Goal: Information Seeking & Learning: Check status

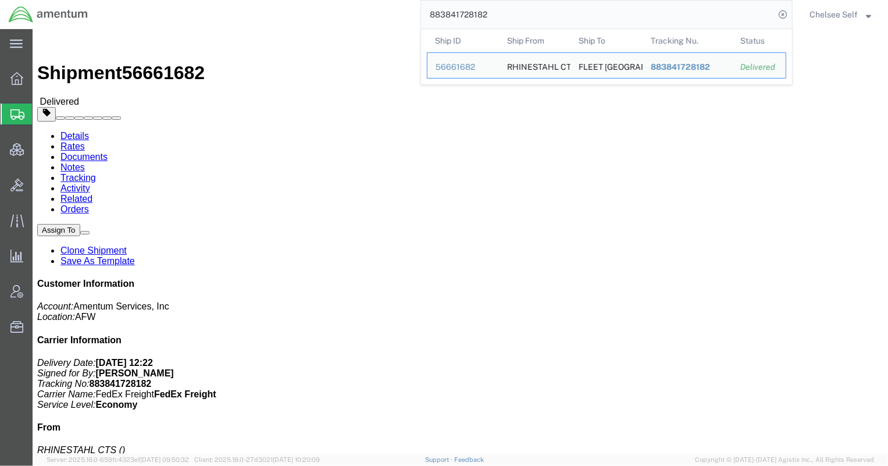
drag, startPoint x: 532, startPoint y: 1, endPoint x: 302, endPoint y: 2, distance: 229.1
click at [302, 2] on div "883841728182 Ship ID Ship From Ship To Tracking Nu. Status Ship ID 56661682 Shi…" at bounding box center [445, 14] width 696 height 29
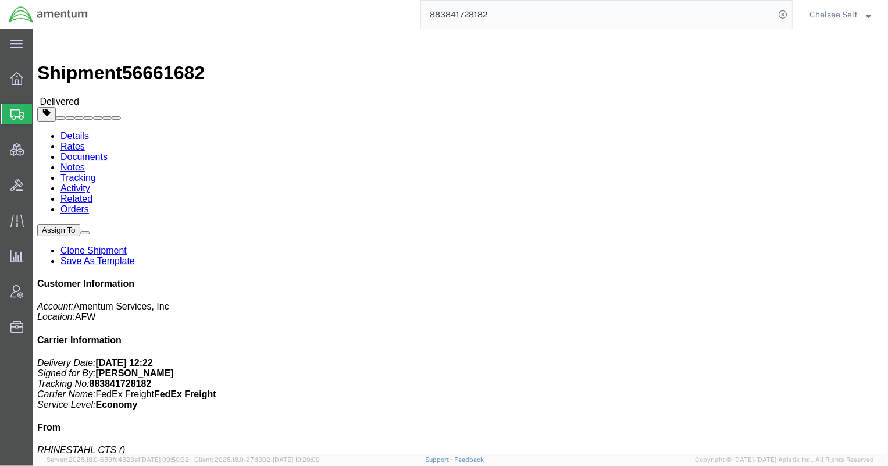
paste input "467815807138"
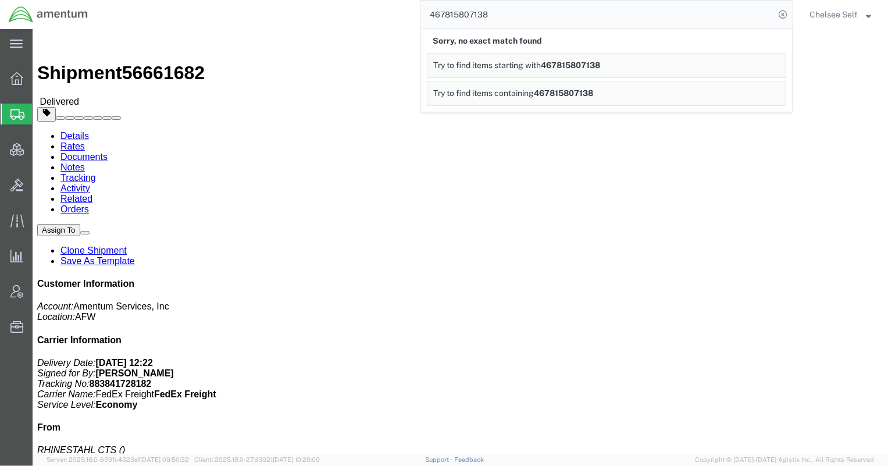
drag, startPoint x: 518, startPoint y: 16, endPoint x: 304, endPoint y: 3, distance: 215.0
click at [304, 3] on div "467815807138 Sorry, no exact match found Try to find items starting with 467815…" at bounding box center [445, 14] width 696 height 29
paste input "797547444677,"
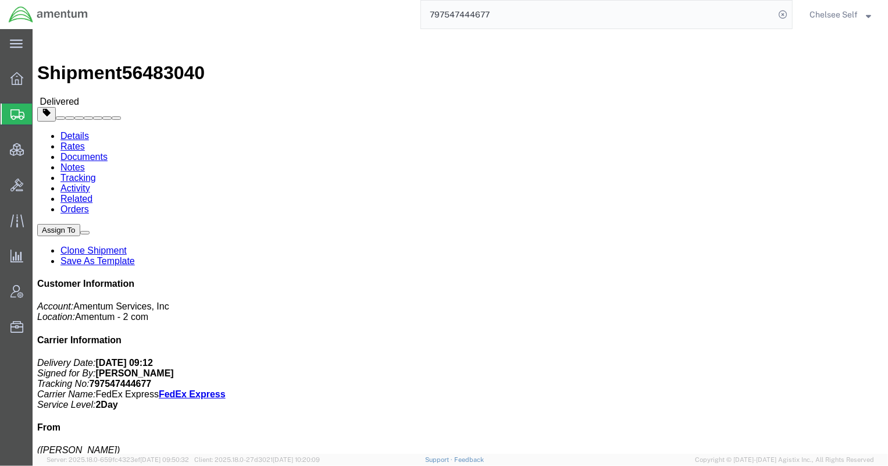
drag, startPoint x: 476, startPoint y: 136, endPoint x: 576, endPoint y: 136, distance: 100.0
click p "Customer Ref: 7201.06.0601.108.085.000 Invoice Number: 589606 Department: Procu…"
copy b "7201.06.0601.108.085.000"
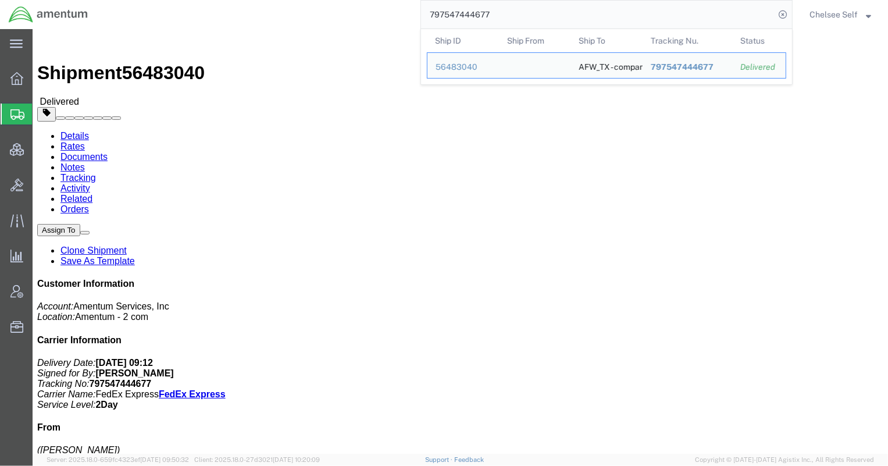
drag, startPoint x: 574, startPoint y: 8, endPoint x: 280, endPoint y: -10, distance: 294.8
click at [280, 0] on html "main_menu Created with Sketch. Collapse Menu Overview Shipments Shipment Manage…" at bounding box center [444, 233] width 888 height 466
paste input "17294342"
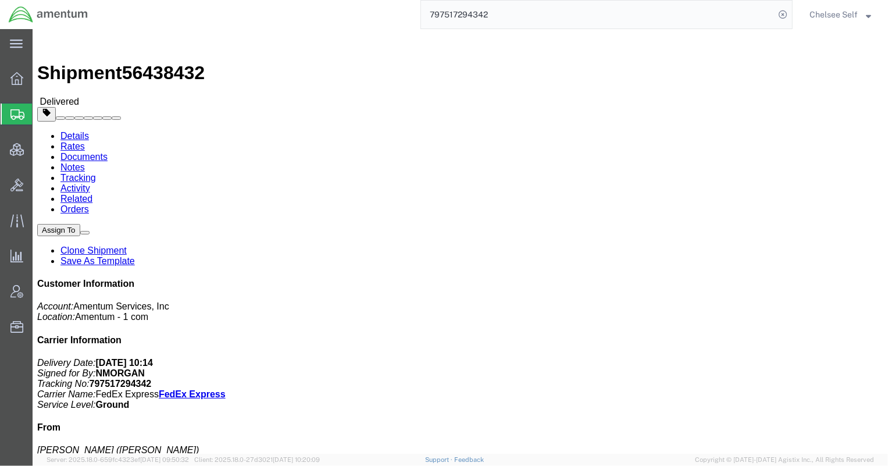
drag, startPoint x: 476, startPoint y: 134, endPoint x: 566, endPoint y: 134, distance: 90.1
click p "Customer Ref: OVHD.705232.RCTAV Department: Recruiting Invoice Number: 551850 R…"
copy b "OVHD.705232.RCTAV"
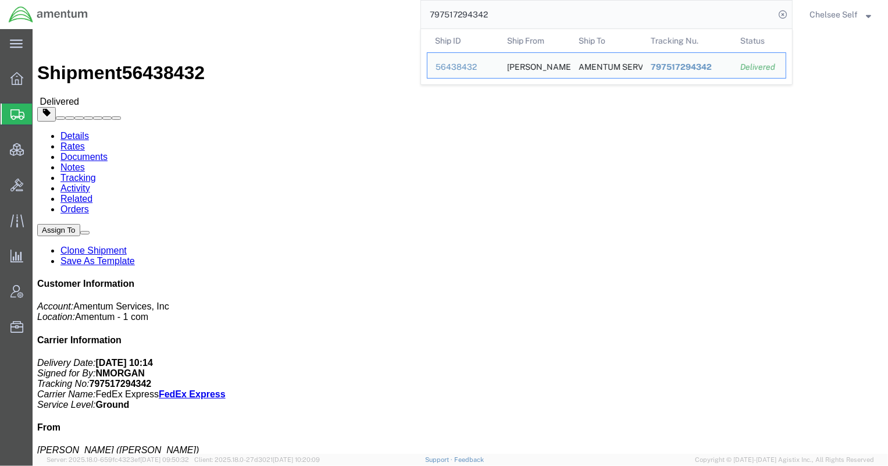
drag, startPoint x: 518, startPoint y: 17, endPoint x: 272, endPoint y: 1, distance: 247.2
click at [272, 1] on div "797517294342 Ship ID Ship From Ship To Tracking Nu. Status Ship ID 56438432 Shi…" at bounding box center [445, 14] width 696 height 29
paste input "32142710"
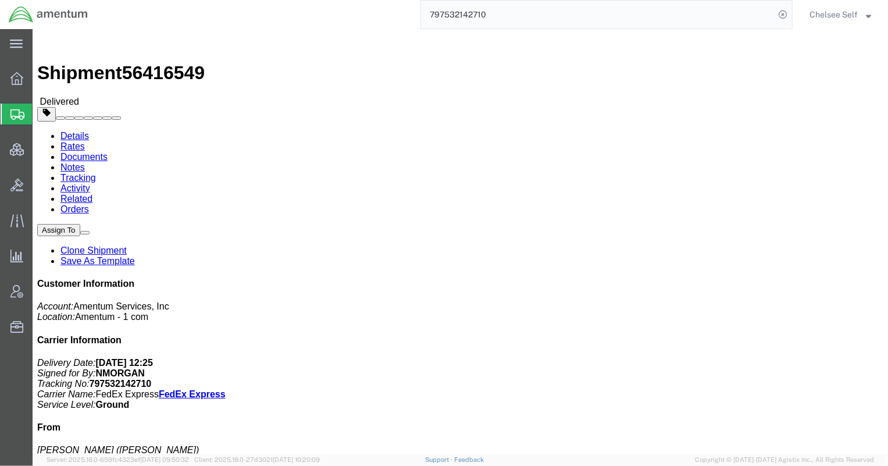
drag, startPoint x: 533, startPoint y: 122, endPoint x: 612, endPoint y: 123, distance: 79.1
click p "Customer Ref: OVHD.705317.00000 Department: Mojito Invoice Number: 589787 R.M.A…"
copy b "OVHD.705317.00000"
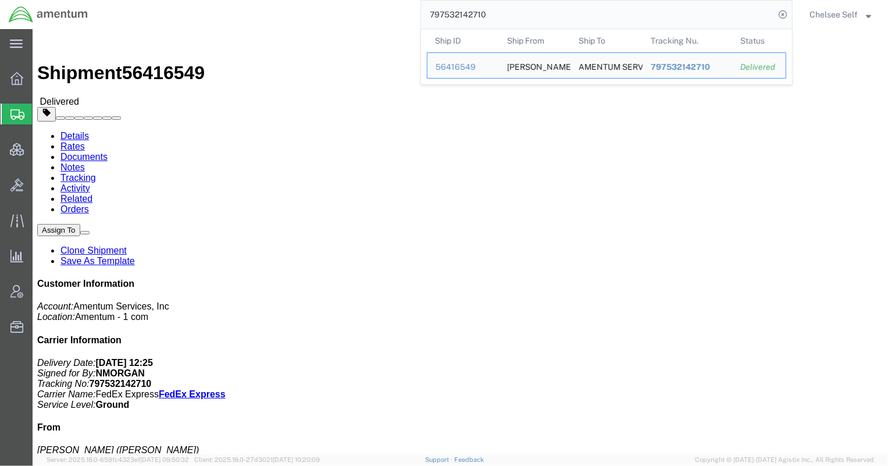
drag, startPoint x: 508, startPoint y: 21, endPoint x: 253, endPoint y: 12, distance: 255.5
click at [257, 13] on div "797532142710 Ship ID Ship From Ship To Tracking Nu. Status Ship ID 56416549 Shi…" at bounding box center [445, 14] width 696 height 29
paste input "5901181"
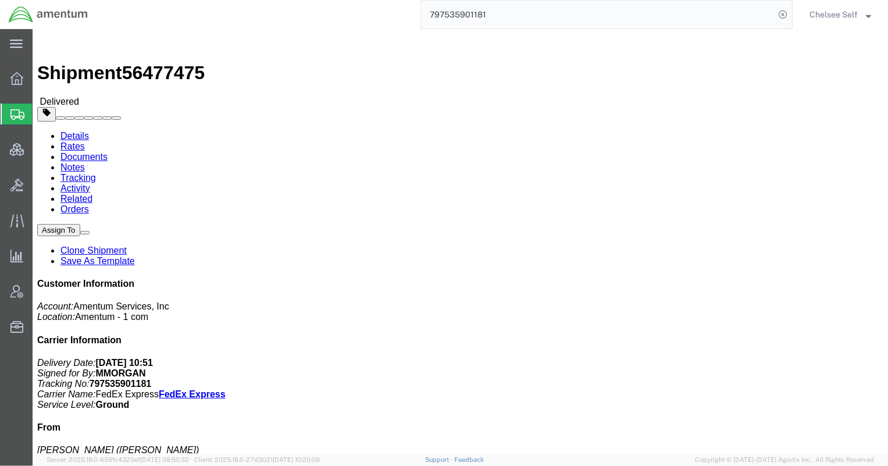
drag, startPoint x: 477, startPoint y: 134, endPoint x: 566, endPoint y: 134, distance: 89.6
click p "Customer Ref: OVHD.705101.RCTXX Department: Recruiting Invoice Number: 538248 R…"
copy b "OVHD.705101.RCTXX"
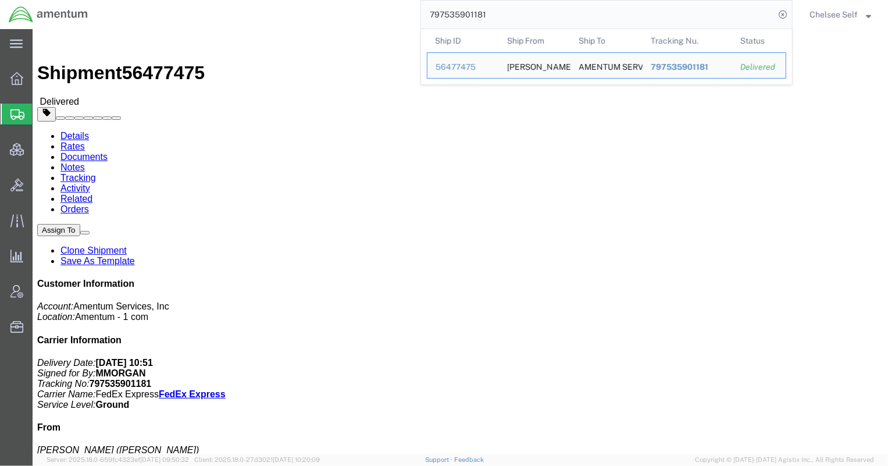
drag, startPoint x: 534, startPoint y: 19, endPoint x: 270, endPoint y: 13, distance: 264.7
click at [270, 13] on div "797535901181 Ship ID Ship From Ship To Tracking Nu. Status Ship ID 56477475 Shi…" at bounding box center [445, 14] width 696 height 29
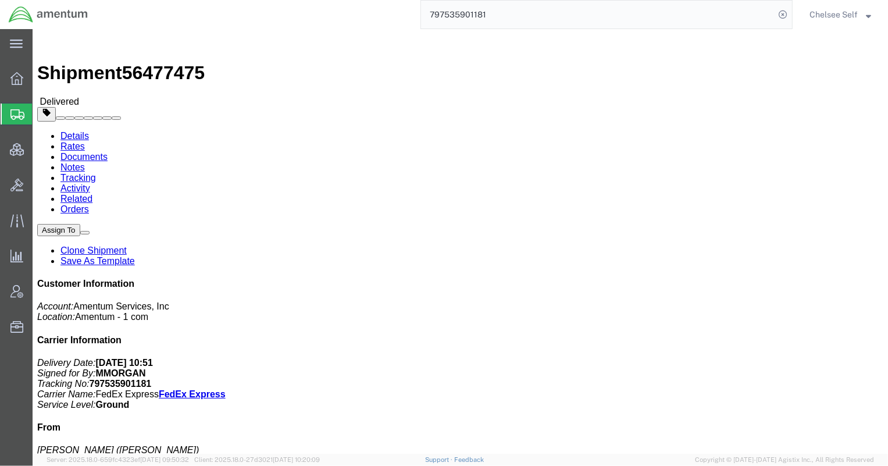
paste input "76107475"
drag, startPoint x: 475, startPoint y: 136, endPoint x: 616, endPoint y: 138, distance: 140.8
click div "References Customer Ref: 4785.03.Z974.0001.AME.BON.NATL Department: NMSC SMSS I…"
copy b "4785.03.Z974.0001.AME.BON.NATL"
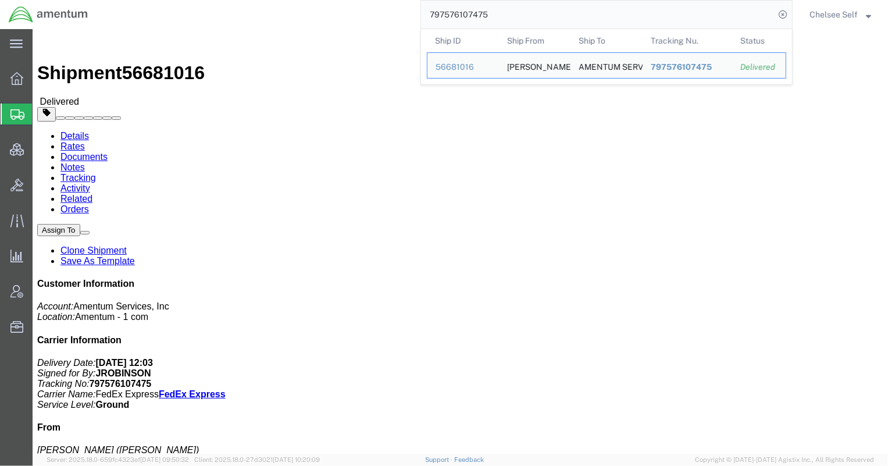
drag, startPoint x: 507, startPoint y: 17, endPoint x: 346, endPoint y: 13, distance: 160.6
click at [346, 13] on div "797576107475 Ship ID Ship From Ship To Tracking Nu. Status Ship ID 56681016 Shi…" at bounding box center [445, 14] width 696 height 29
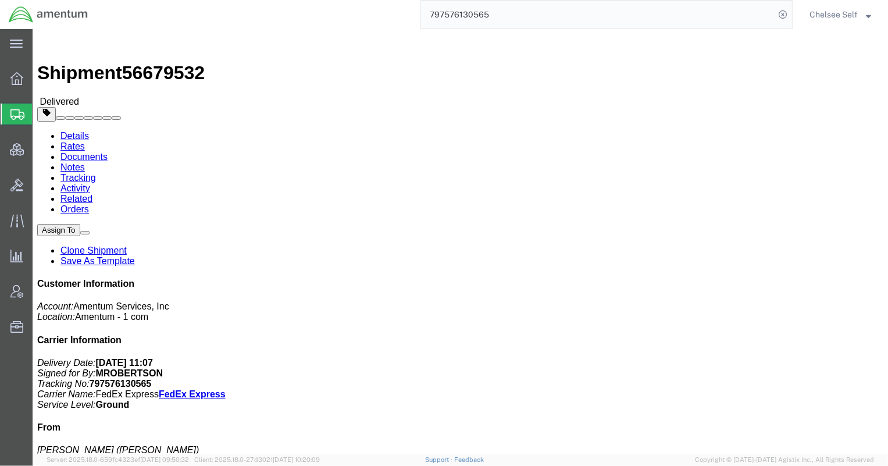
click span "button"
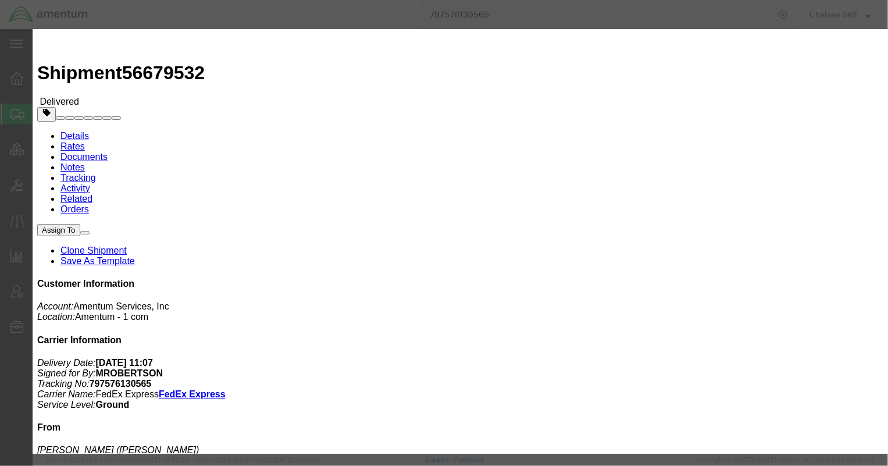
drag, startPoint x: 587, startPoint y: 66, endPoint x: 408, endPoint y: 59, distance: 178.6
click div "Select Account Type Activity ID Airline Appointment Number ASN Batch Request # …"
click button "Cancel"
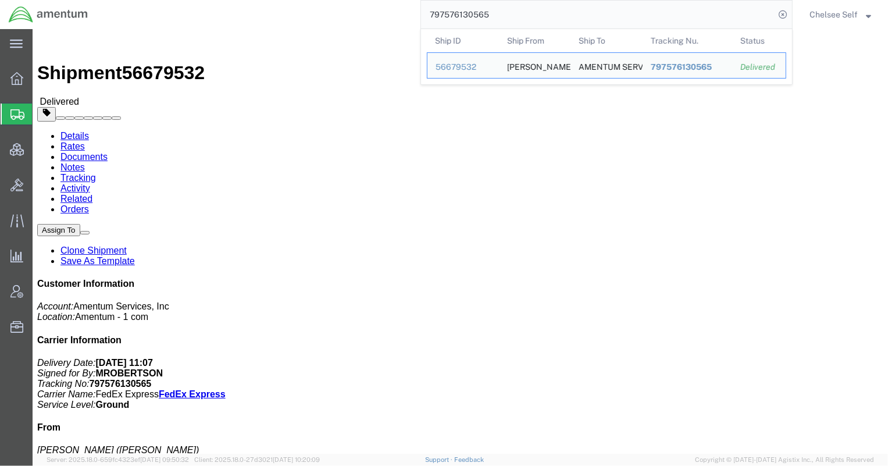
drag, startPoint x: 505, startPoint y: 13, endPoint x: 298, endPoint y: 5, distance: 207.7
click at [298, 5] on div "797576130565 Ship ID Ship From Ship To Tracking Nu. Status Ship ID 56679532 Shi…" at bounding box center [445, 14] width 696 height 29
paste input "48813826"
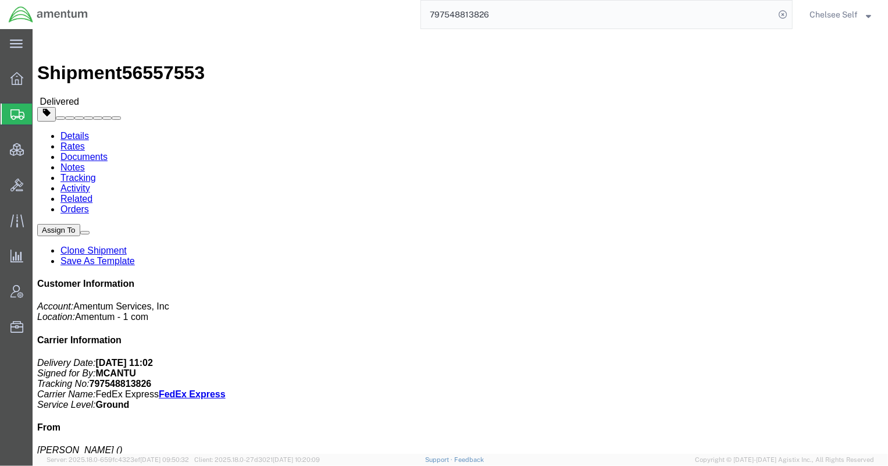
drag, startPoint x: 532, startPoint y: 120, endPoint x: 616, endPoint y: 123, distance: 85.0
click div "References Customer Ref: OVHD.705405.00000 Department: Finance Invoice Number: …"
copy b "OVHD.705405.00000"
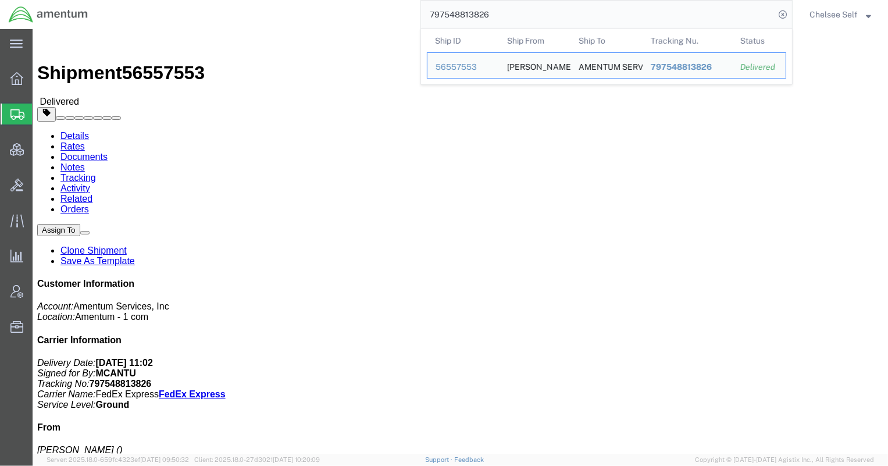
drag, startPoint x: 508, startPoint y: 15, endPoint x: 323, endPoint y: -12, distance: 187.4
click at [323, 0] on html "main_menu Created with Sketch. Collapse Menu Overview Shipments Shipment Manage…" at bounding box center [444, 233] width 888 height 466
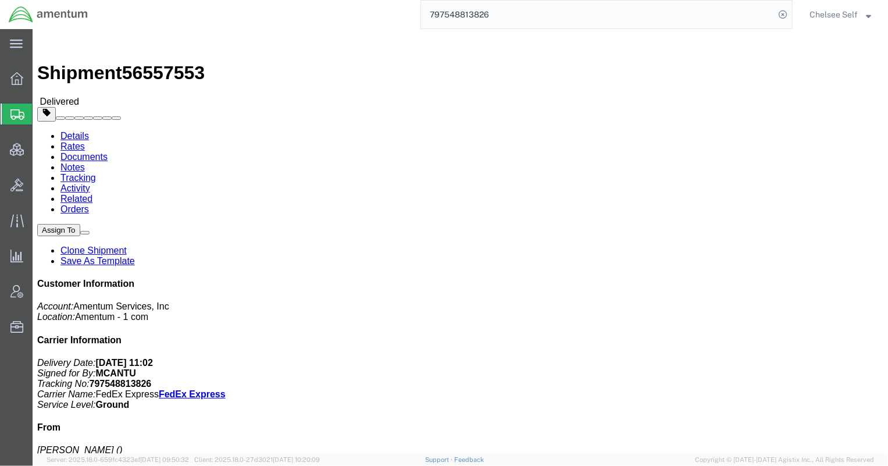
paste input "51265499"
drag, startPoint x: 533, startPoint y: 120, endPoint x: 619, endPoint y: 122, distance: 85.5
click div "References Customer Ref: OVHD.100366.00000 Department: EAGLE [GEOGRAPHIC_DATA][…"
copy b "OVHD.100366.00000"
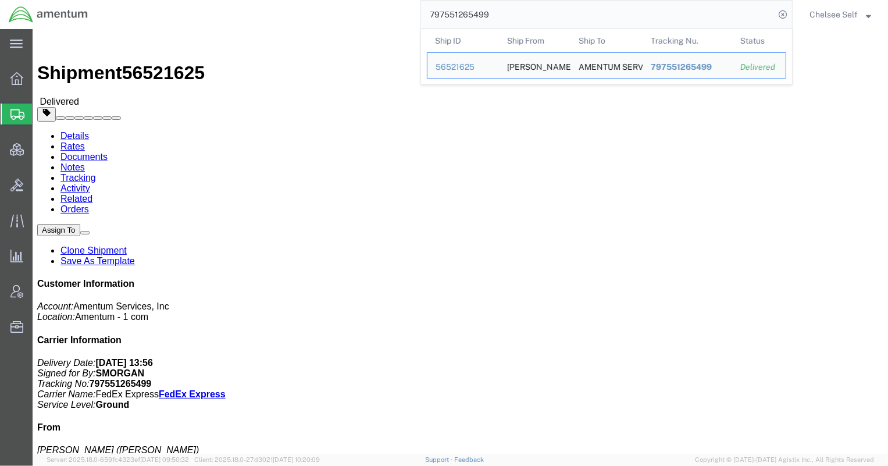
drag, startPoint x: 520, startPoint y: 12, endPoint x: 257, endPoint y: 0, distance: 263.1
click at [258, 0] on div "797551265499 Ship ID Ship From Ship To Tracking Nu. Status Ship ID 56521625 Shi…" at bounding box center [445, 14] width 696 height 29
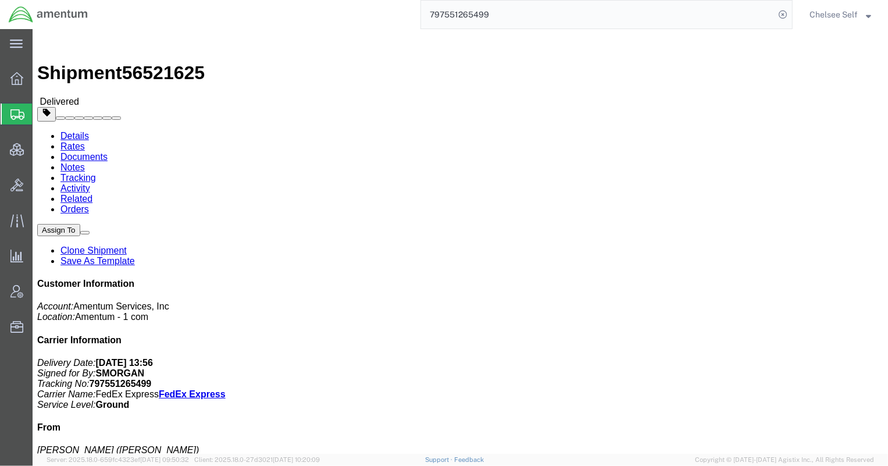
paste input "9842500"
drag, startPoint x: 476, startPoint y: 134, endPoint x: 583, endPoint y: 136, distance: 106.4
click p "Customer Ref: 7277.11.11.01000.F1010000 Department: [PERSON_NAME][GEOGRAPHIC_DA…"
copy b "7277.11.11.01000.F1010000"
drag, startPoint x: 388, startPoint y: 9, endPoint x: 340, endPoint y: 6, distance: 49.0
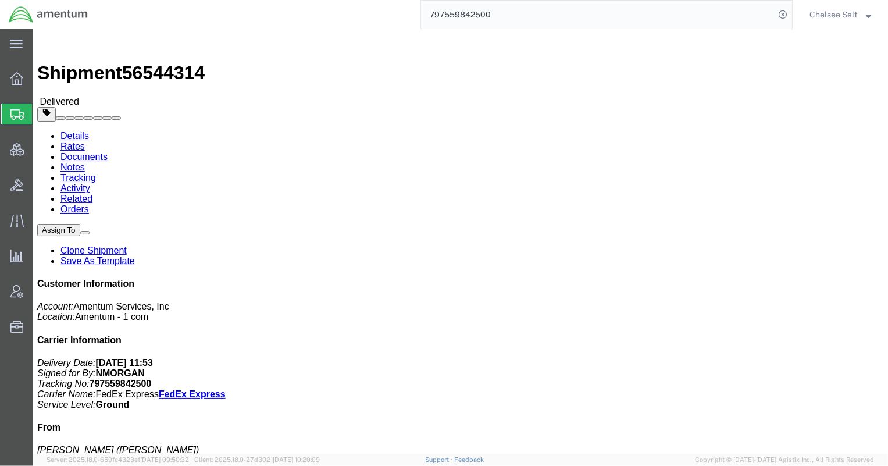
click at [343, 6] on div "797559842500" at bounding box center [445, 14] width 696 height 29
paste input "1265363"
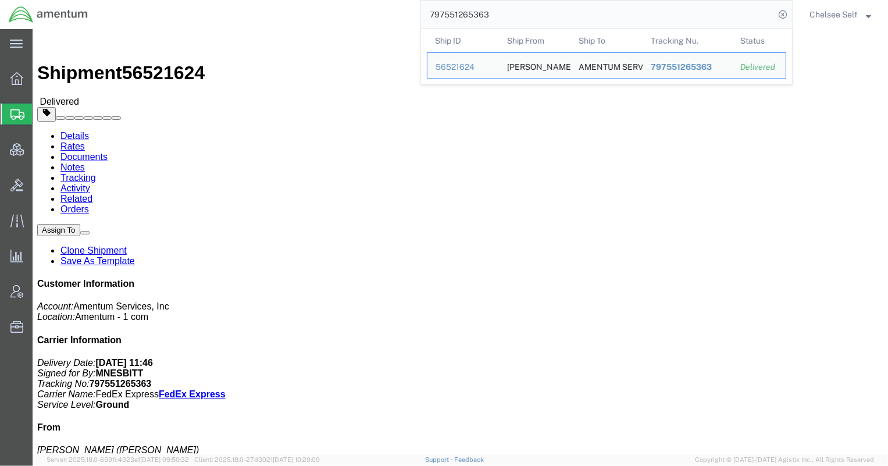
drag, startPoint x: 532, startPoint y: 122, endPoint x: 614, endPoint y: 123, distance: 82.6
click div "References Customer Ref: OVHD.100366.00000 Department: EAGLE [GEOGRAPHIC_DATA][…"
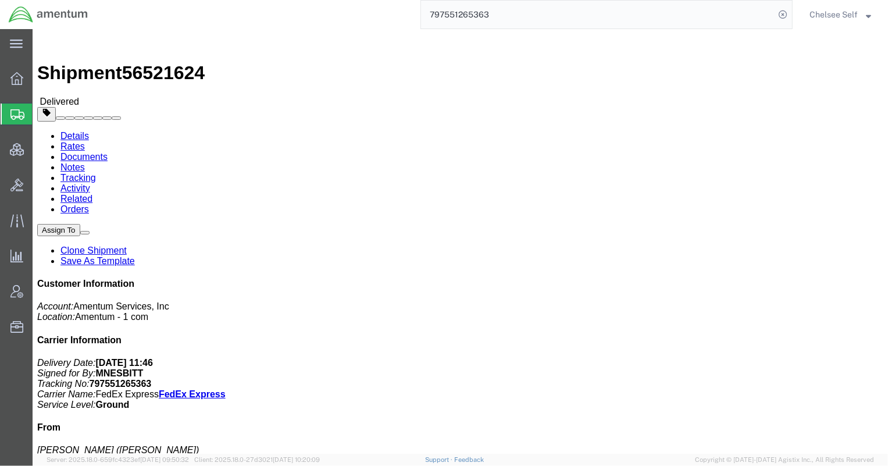
copy b "OVHD.100366.00000"
drag, startPoint x: 523, startPoint y: 16, endPoint x: 327, endPoint y: 2, distance: 196.5
click at [329, 2] on div "797551265363" at bounding box center [445, 14] width 696 height 29
paste input "76088720"
drag, startPoint x: 477, startPoint y: 136, endPoint x: 615, endPoint y: 134, distance: 138.4
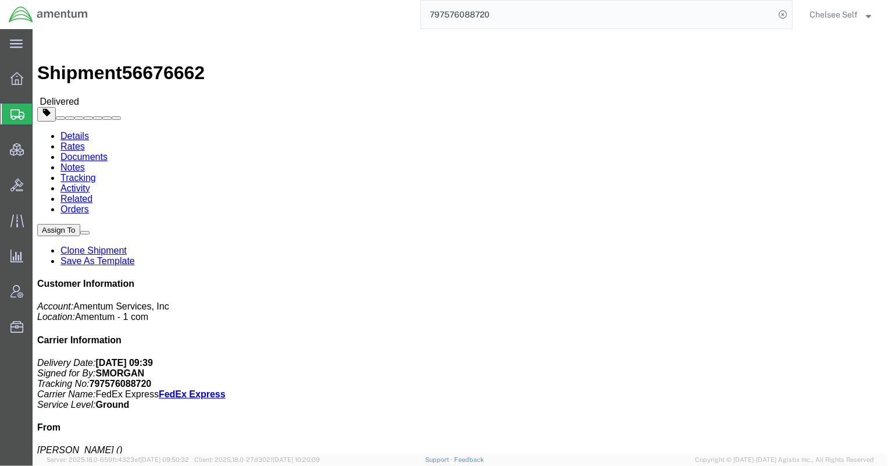
click div "References Customer Ref: 4785.03.Z974.0001.AME.BON.NATL Department: NMSC SMSS I…"
copy b "4785.03.Z974.0001.AME.BON.NATL"
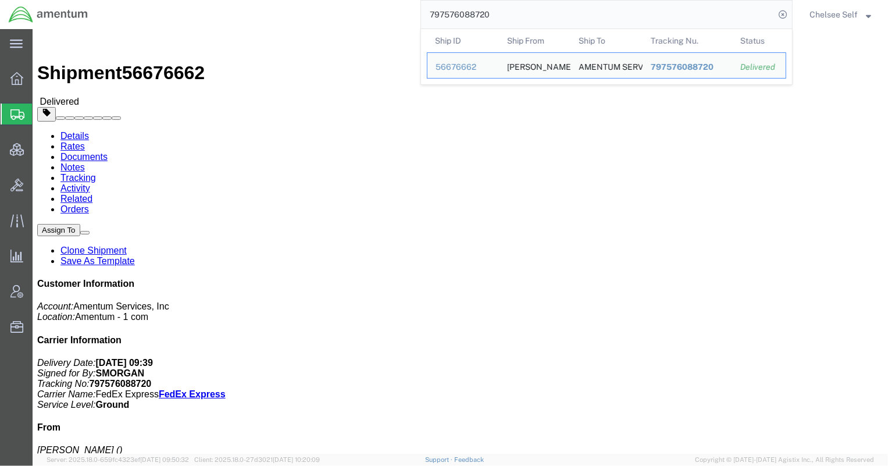
drag, startPoint x: 518, startPoint y: 17, endPoint x: 275, endPoint y: 8, distance: 243.3
click at [275, 8] on div "797576088720 Ship ID Ship From Ship To Tracking Nu. Status Ship ID 56676662 Shi…" at bounding box center [445, 14] width 696 height 29
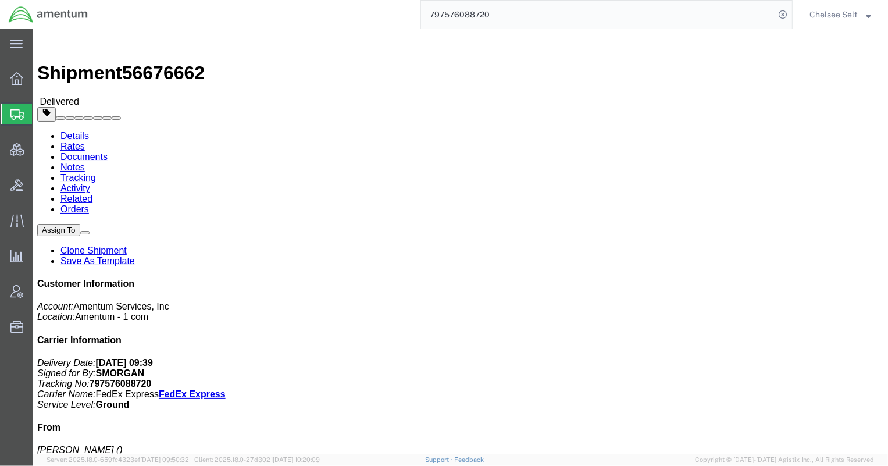
paste input "0842743"
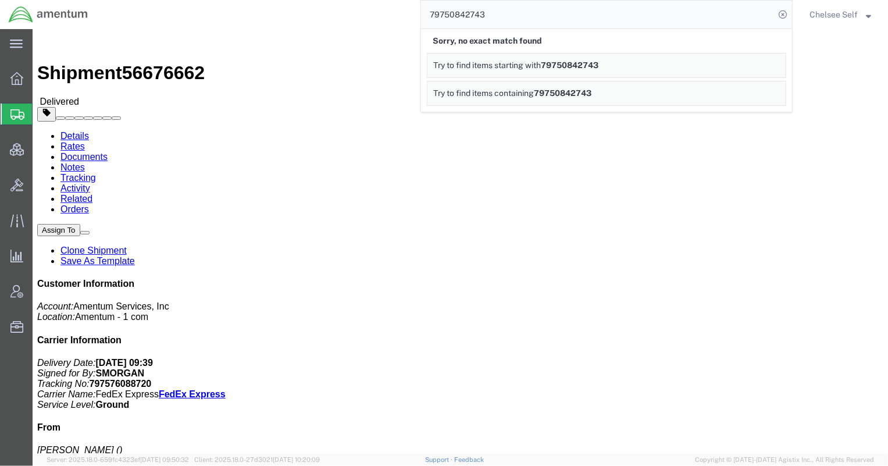
drag, startPoint x: 541, startPoint y: 18, endPoint x: 279, endPoint y: 18, distance: 262.3
click at [279, 18] on div "79750842743 Sorry, no exact match found Try to find items starting with 7975084…" at bounding box center [445, 14] width 696 height 29
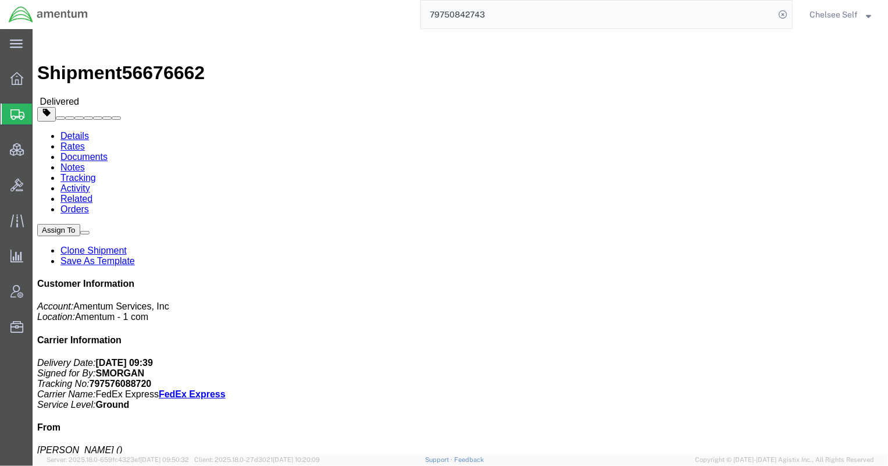
paste input "6838117"
drag, startPoint x: 476, startPoint y: 134, endPoint x: 615, endPoint y: 136, distance: 139.6
click div "References Customer Ref: 4616.HQR.25.CP.NB.63728.NB.NBL Department: mission cri…"
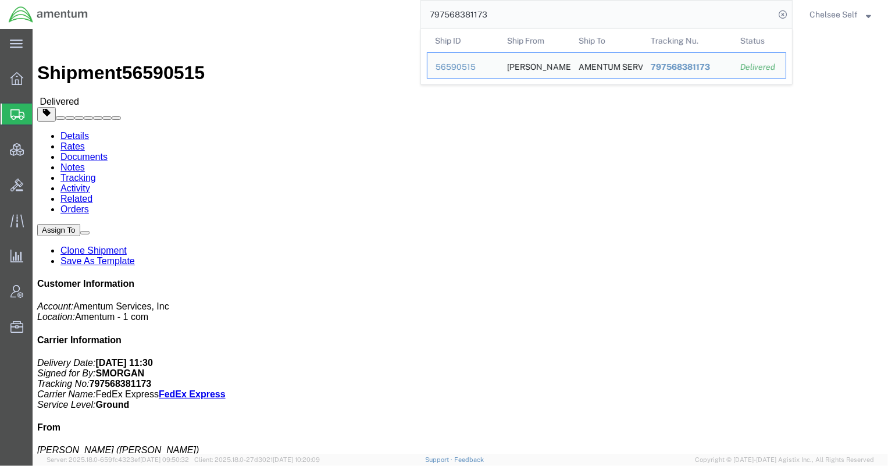
drag, startPoint x: 540, startPoint y: 16, endPoint x: 283, endPoint y: 20, distance: 256.5
click at [283, 20] on div "797568381173 Ship ID Ship From Ship To Tracking Nu. Status Ship ID 56590515 Shi…" at bounding box center [445, 14] width 696 height 29
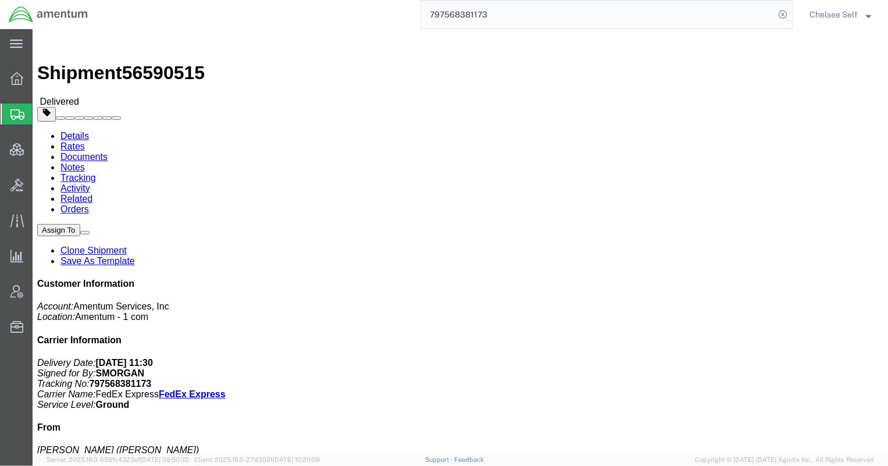
paste input "57243492"
drag, startPoint x: 474, startPoint y: 136, endPoint x: 590, endPoint y: 134, distance: 115.7
click div "References Customer Ref: 7246.01.5.0478.0000.000.999 Department: MEGA Invoice N…"
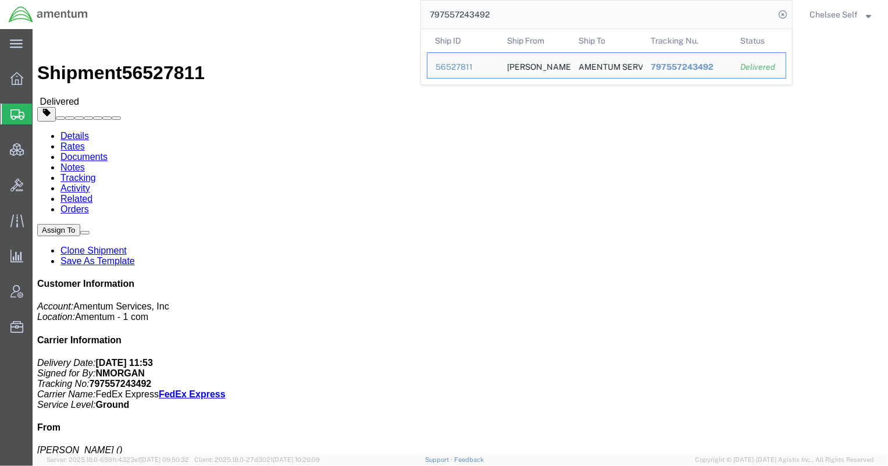
drag, startPoint x: 489, startPoint y: 13, endPoint x: 341, endPoint y: 19, distance: 148.4
click at [341, 19] on div "797557243492 Ship ID Ship From Ship To Tracking Nu. Status Ship ID 56527811 Shi…" at bounding box center [445, 14] width 696 height 29
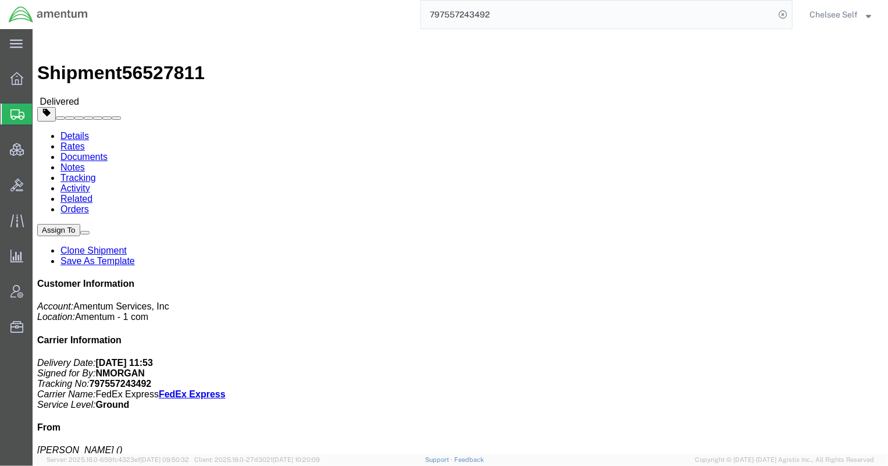
paste input "23246894"
type input "797523246894"
click button "button"
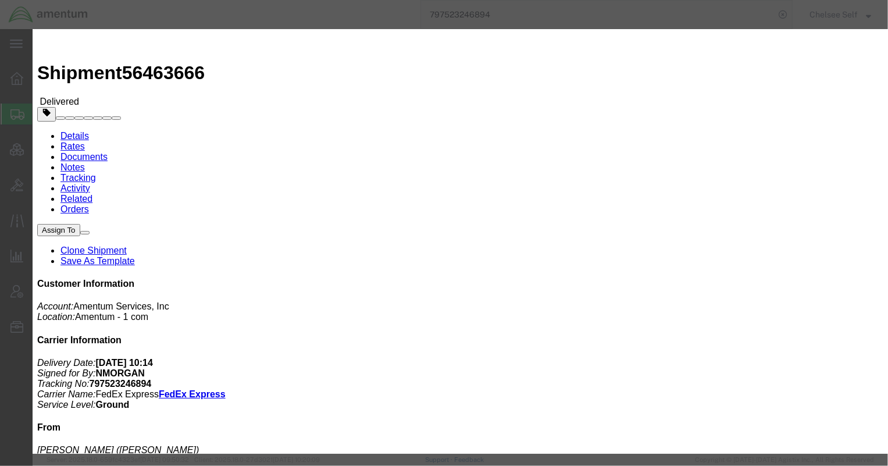
drag, startPoint x: 437, startPoint y: 62, endPoint x: 596, endPoint y: 65, distance: 158.8
click input "4729.CTRALL.BX.0000.ACTM.NLBRO"
click icon "button"
